Goal: Navigation & Orientation: Find specific page/section

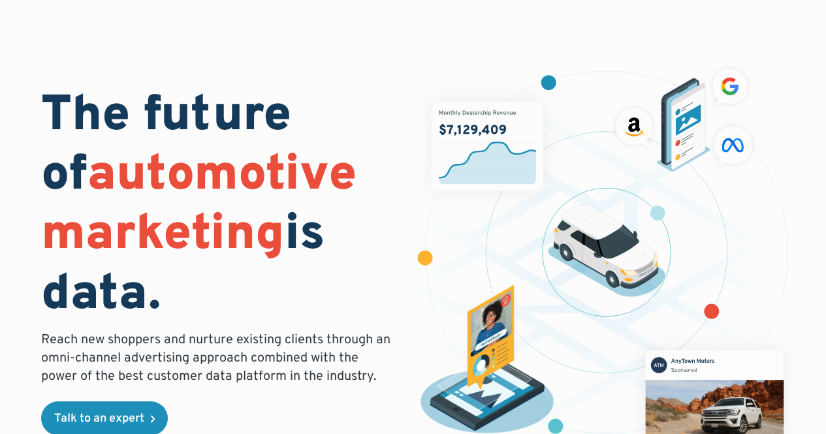
scroll to position [14, 0]
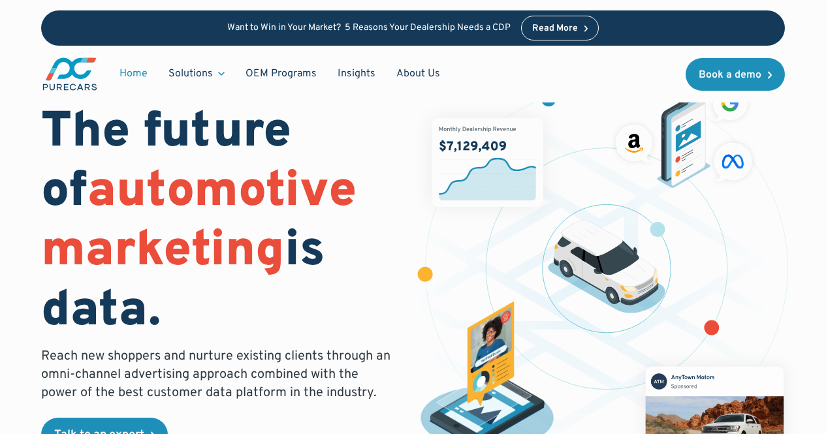
click at [825, 30] on html "Want to Win in Your Market? 5 Reasons Your Dealership Needs a CDP Read More Hom…" at bounding box center [413, 203] width 826 height 434
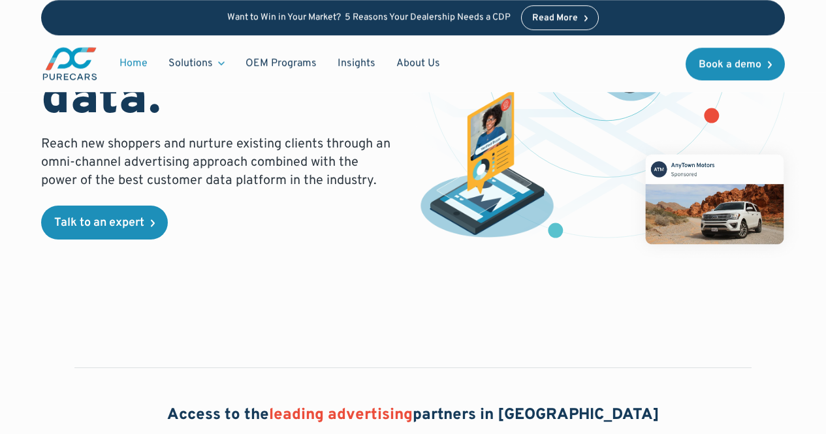
scroll to position [0, 0]
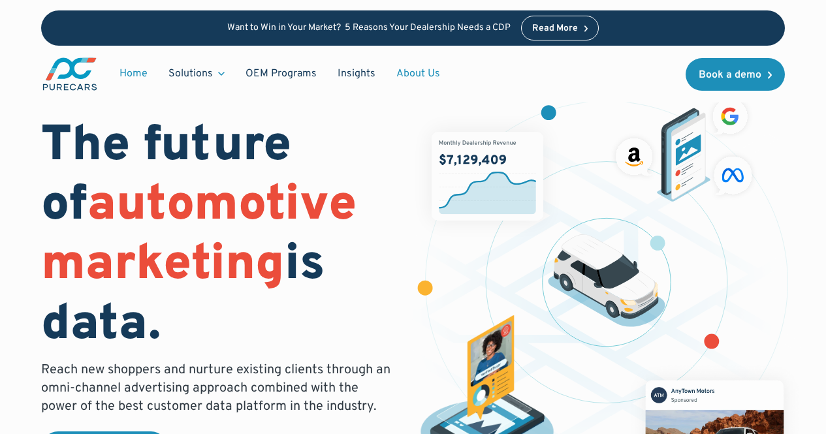
click at [419, 72] on link "About Us" at bounding box center [418, 73] width 65 height 25
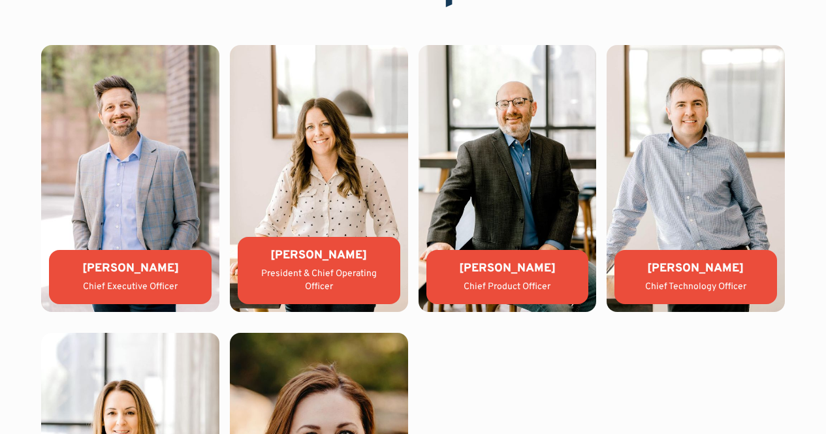
scroll to position [2719, 0]
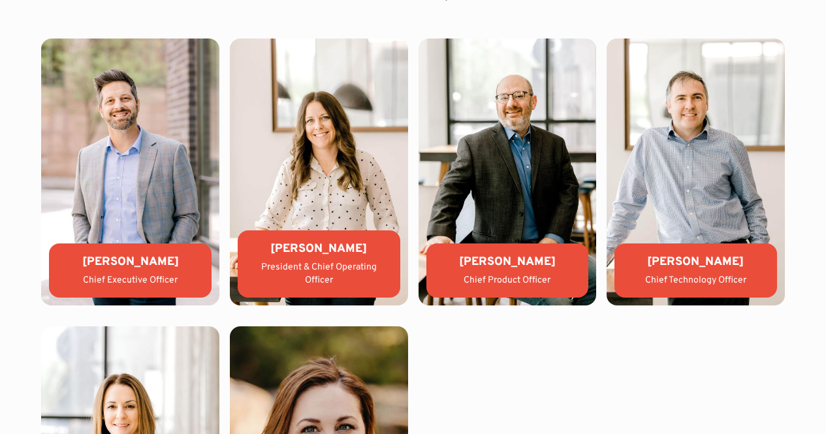
drag, startPoint x: 828, startPoint y: 41, endPoint x: 814, endPoint y: 339, distance: 298.0
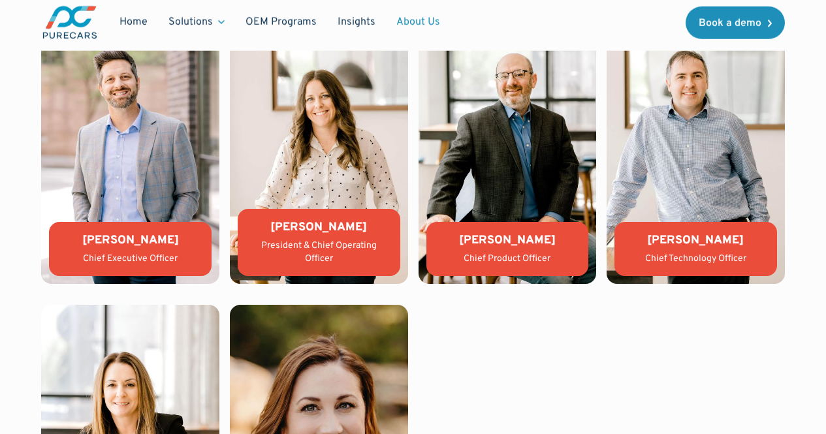
scroll to position [2721, 0]
